Goal: Transaction & Acquisition: Purchase product/service

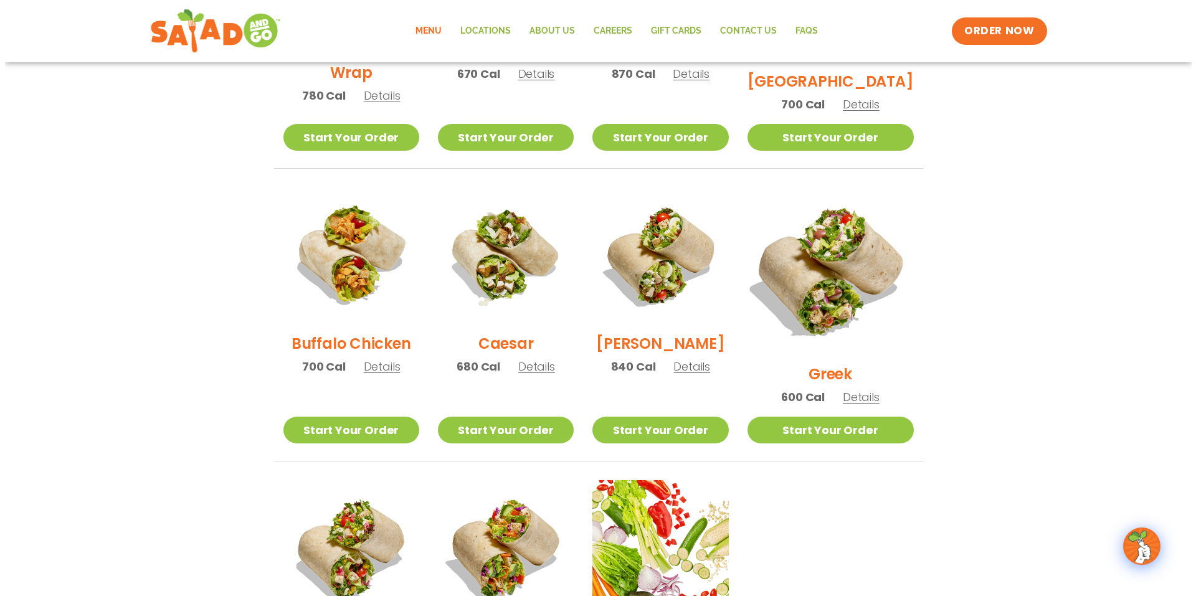
scroll to position [665, 0]
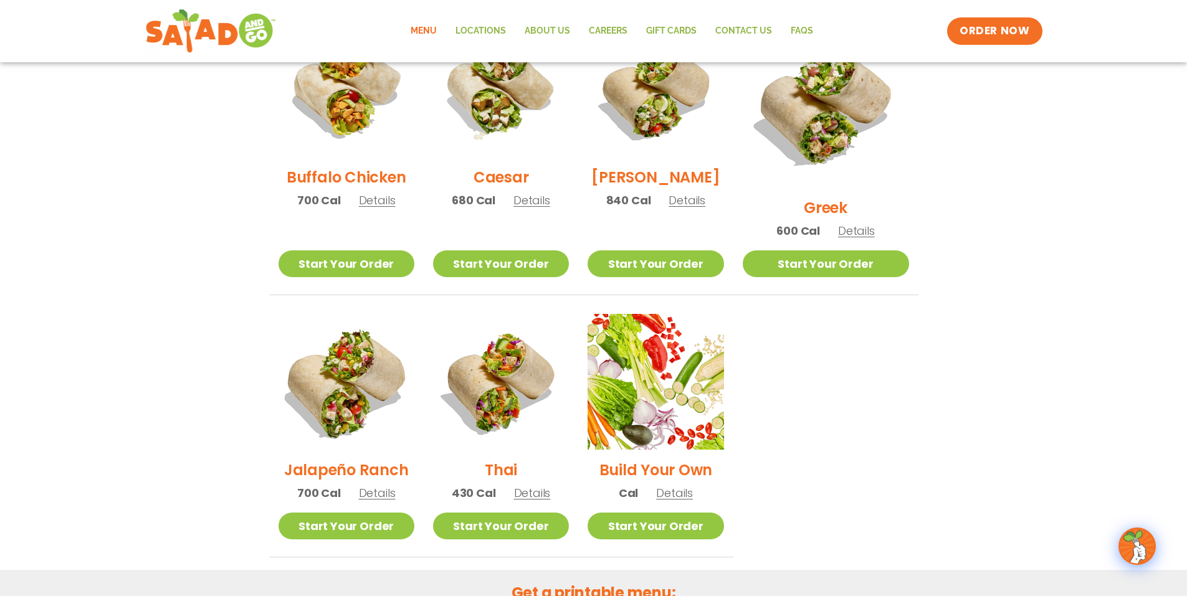
click at [356, 366] on img at bounding box center [345, 381] width 159 height 159
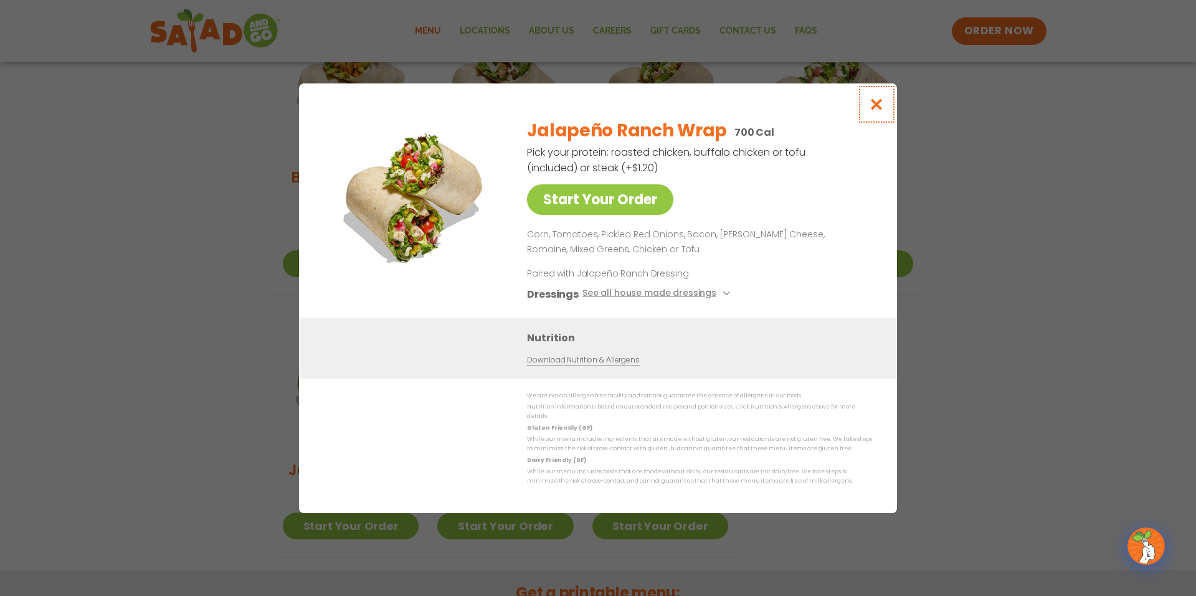
click at [881, 106] on icon "Close modal" at bounding box center [877, 104] width 16 height 13
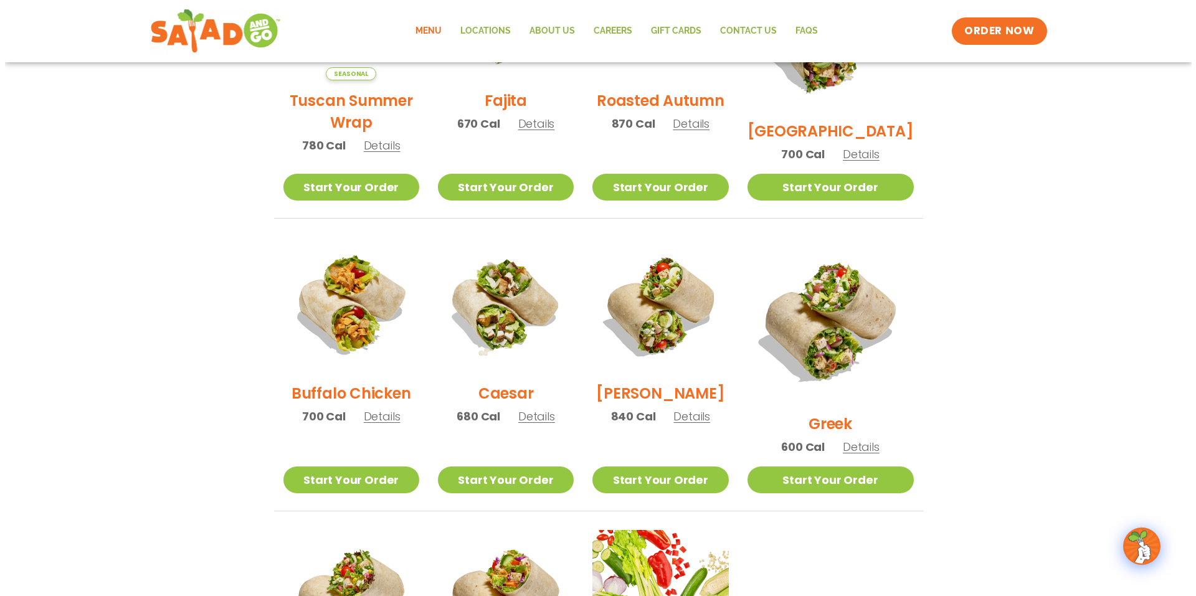
scroll to position [282, 0]
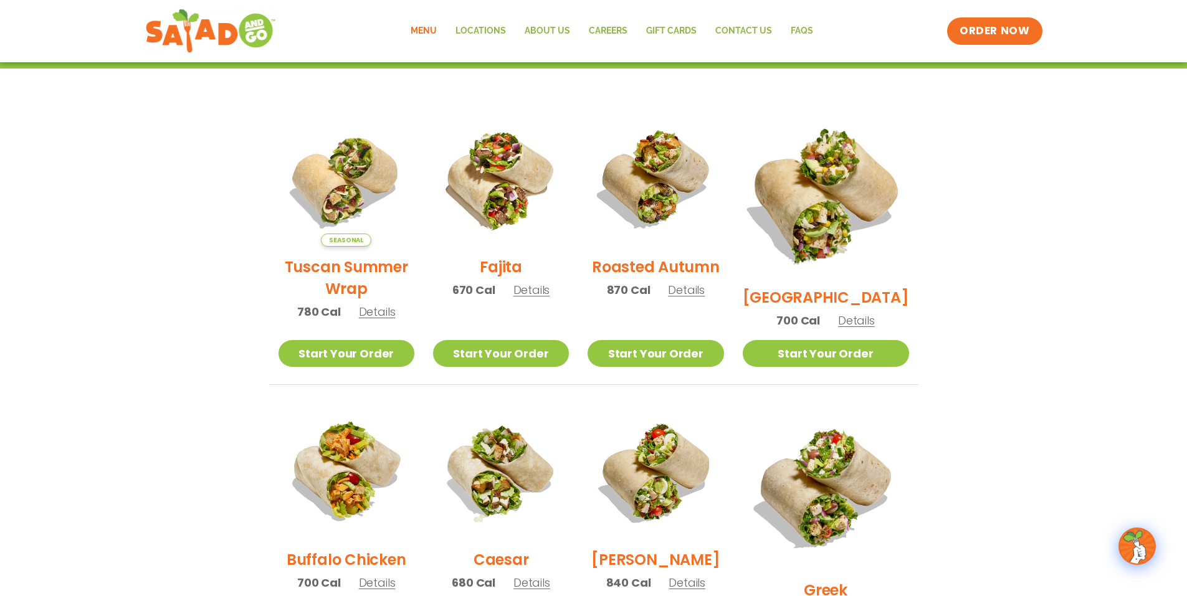
click at [827, 209] on img at bounding box center [825, 194] width 195 height 195
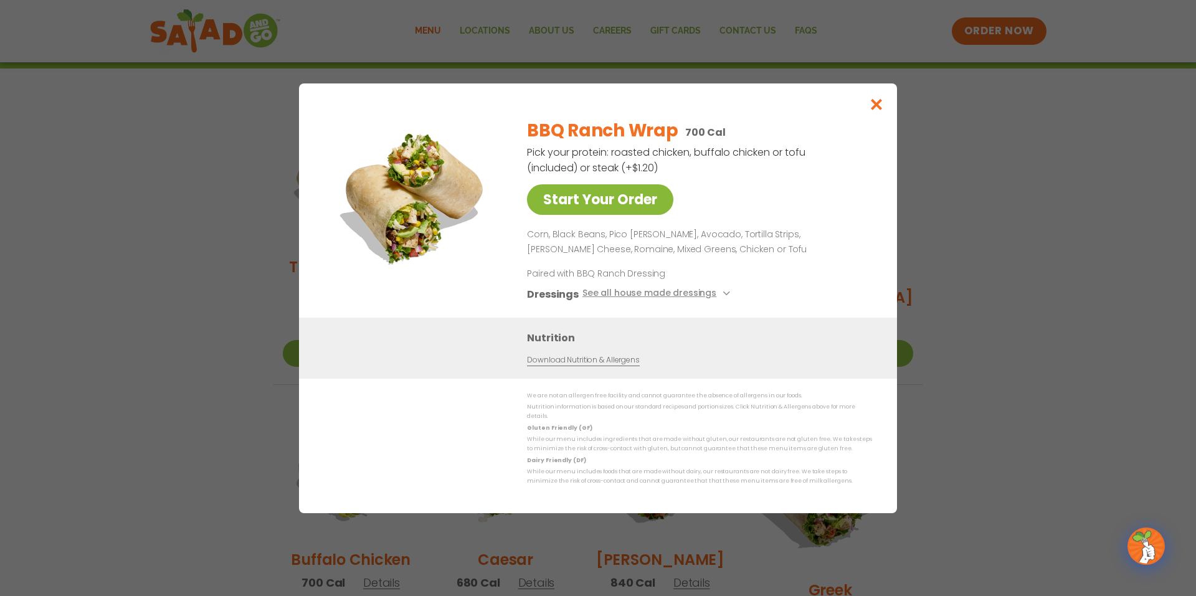
click at [614, 198] on link "Start Your Order" at bounding box center [600, 199] width 146 height 31
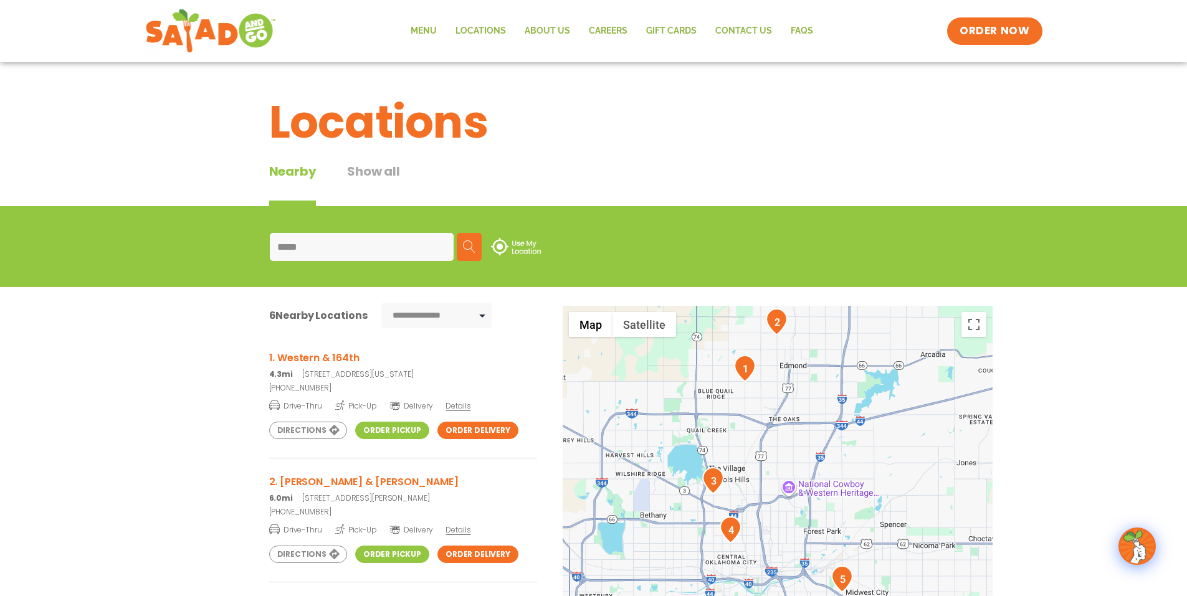
click at [470, 411] on span "Details" at bounding box center [457, 406] width 25 height 11
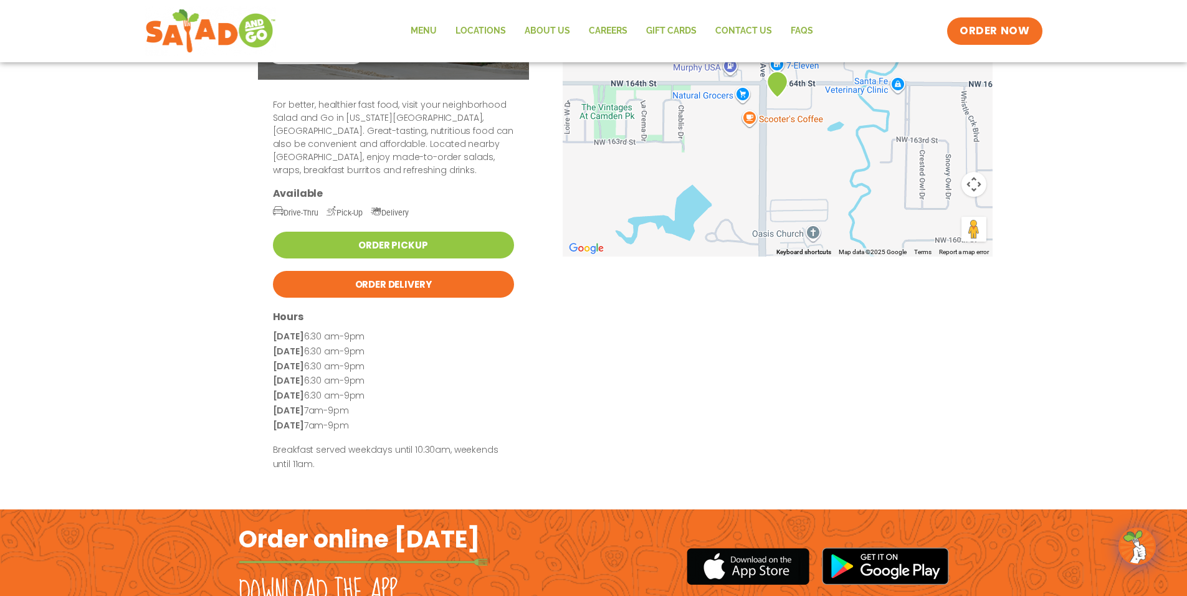
scroll to position [166, 0]
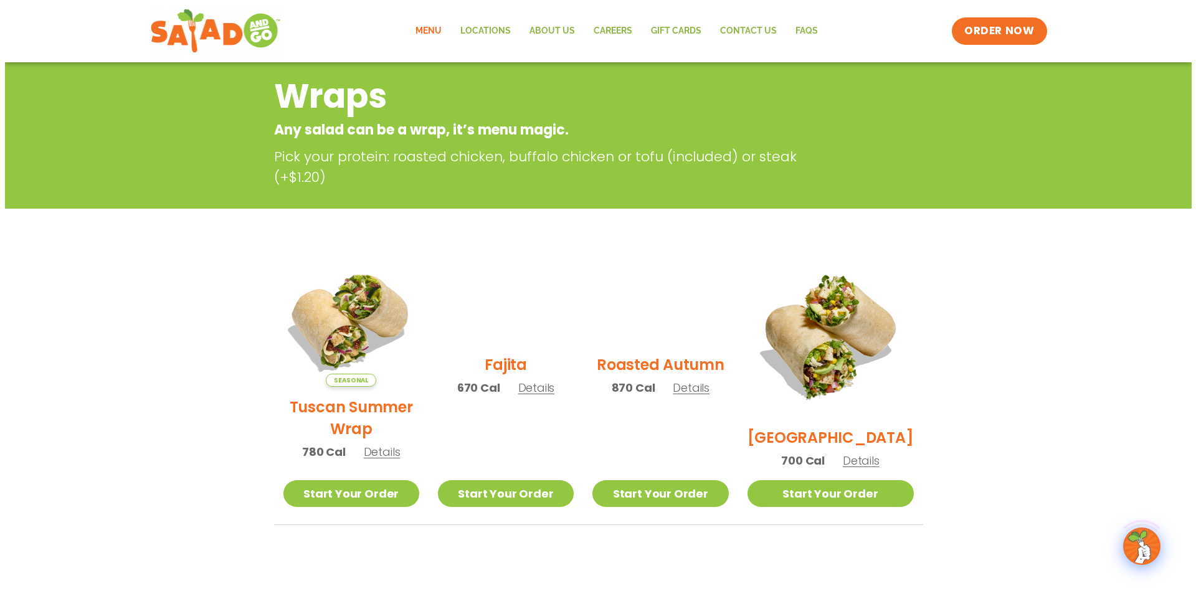
scroll to position [166, 0]
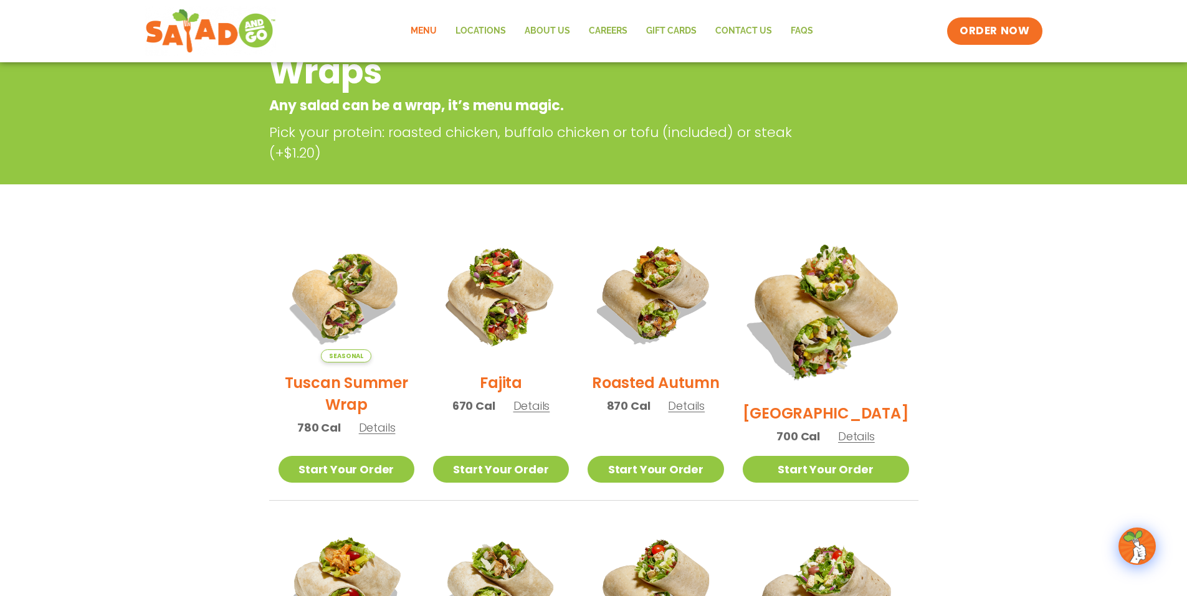
click at [839, 290] on img at bounding box center [825, 309] width 195 height 195
